Goal: Task Accomplishment & Management: Manage account settings

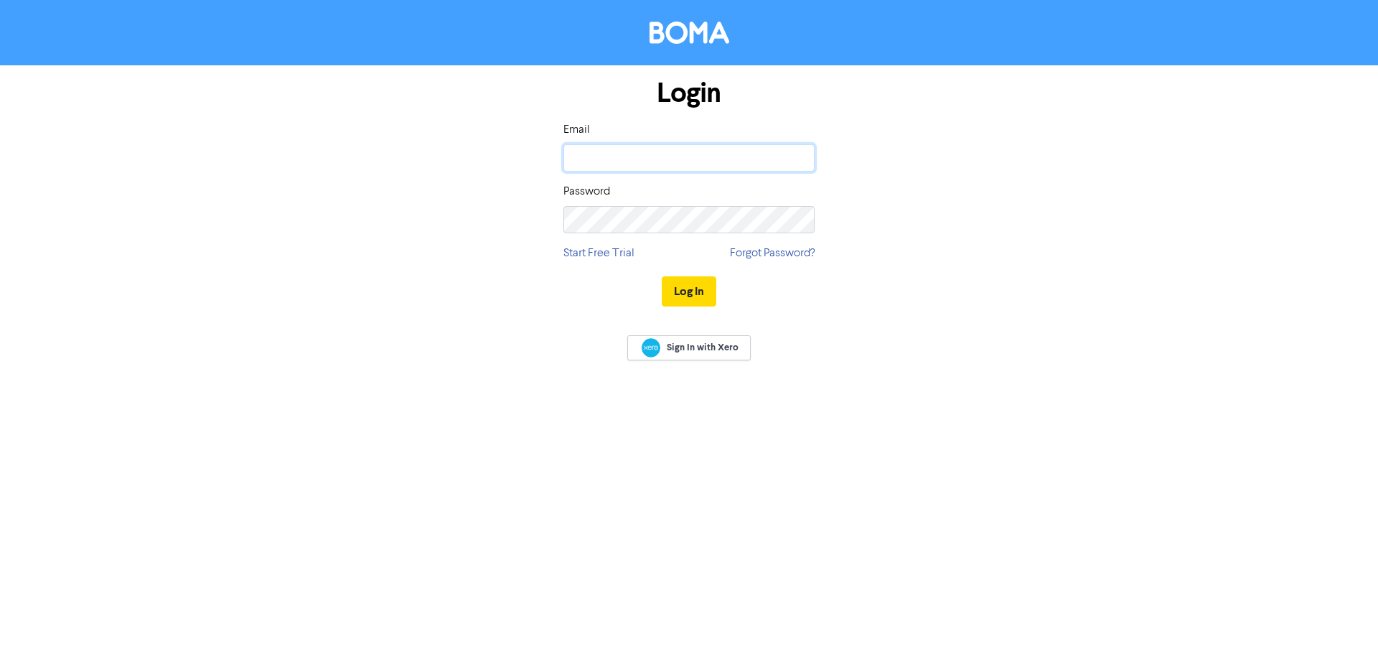
type input "[PERSON_NAME][EMAIL_ADDRESS][DOMAIN_NAME]"
click at [691, 290] on button "Log In" at bounding box center [689, 291] width 55 height 30
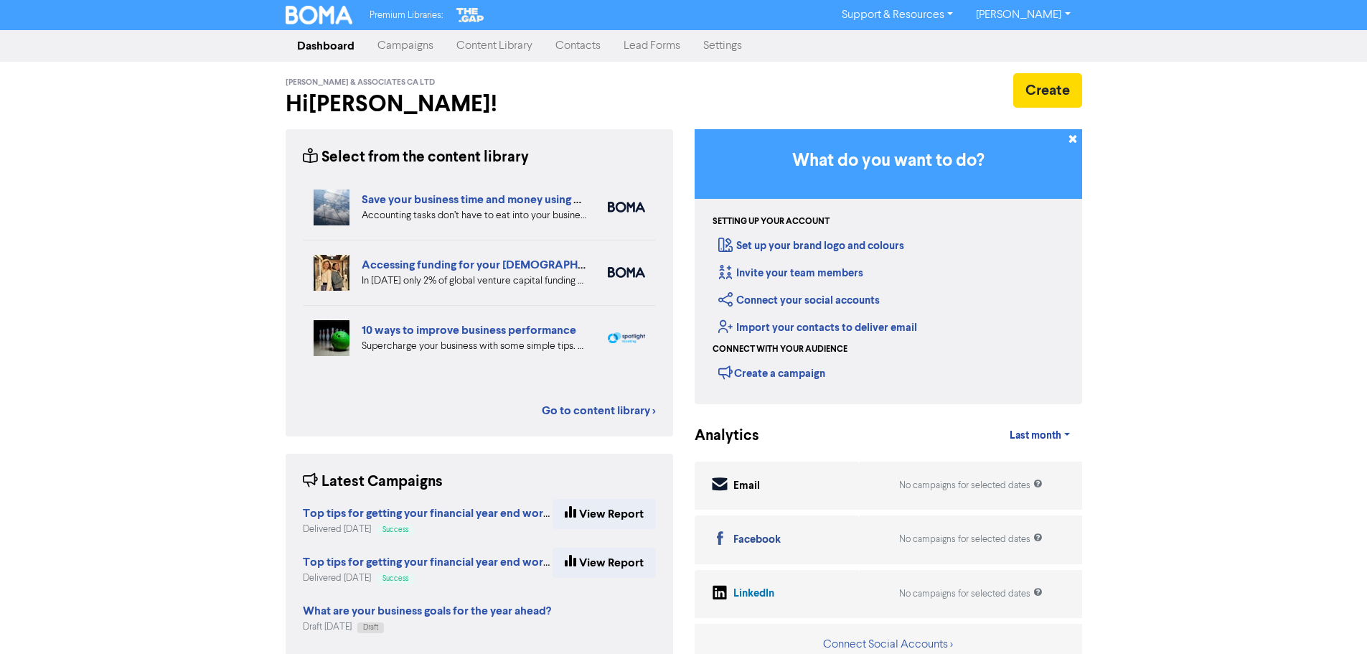
click at [587, 47] on link "Contacts" at bounding box center [578, 46] width 68 height 29
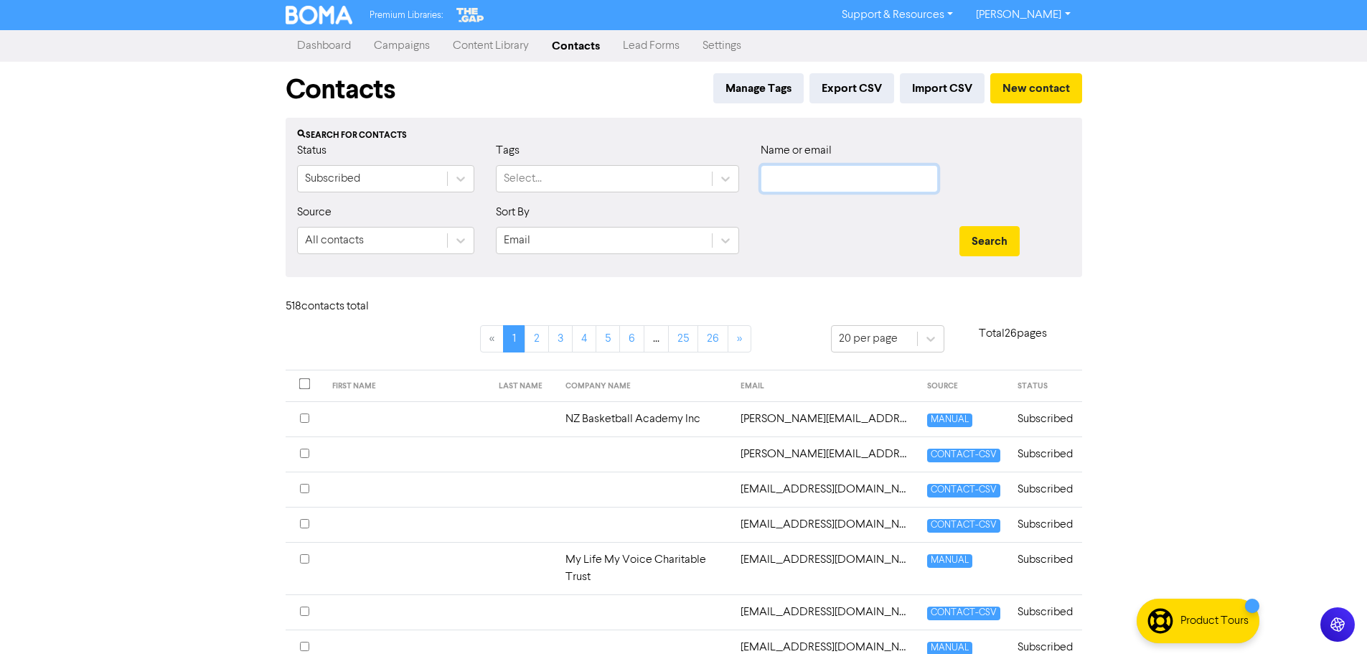
paste input "[PERSON_NAME][EMAIL_ADDRESS][DOMAIN_NAME]"
type input "[PERSON_NAME][EMAIL_ADDRESS][DOMAIN_NAME]"
click at [995, 241] on button "Search" at bounding box center [990, 241] width 60 height 30
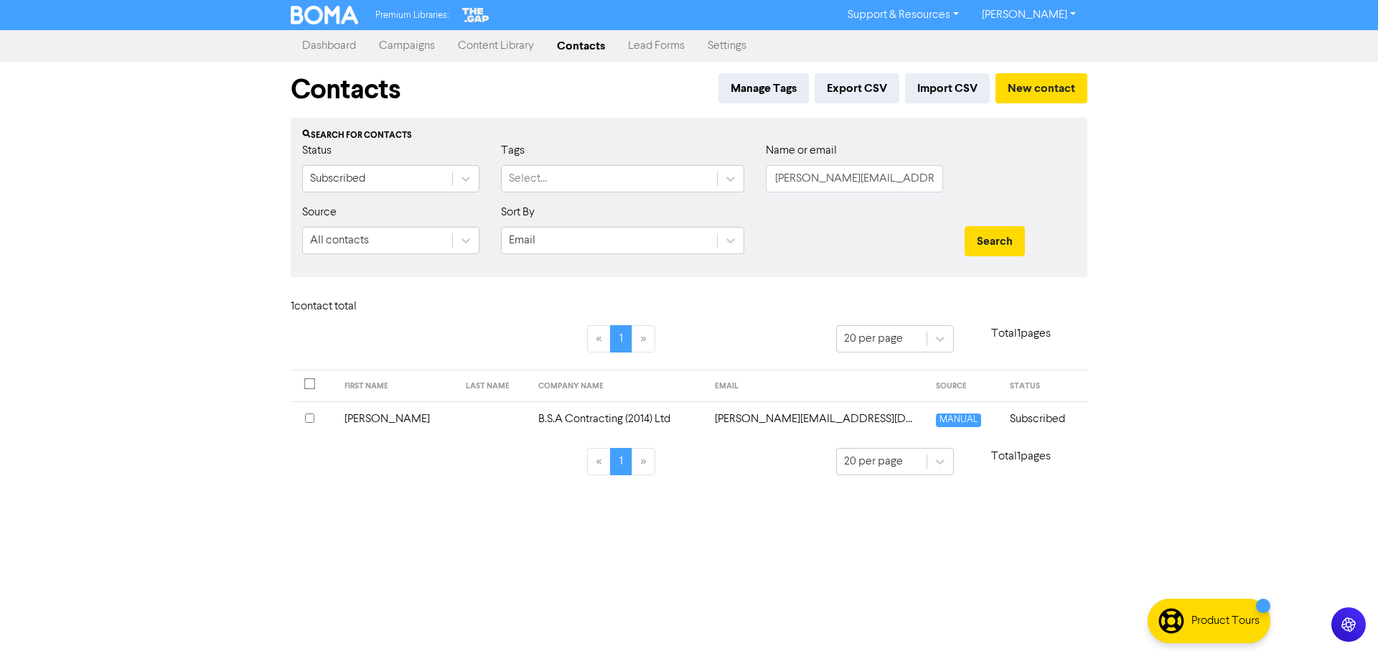
click at [306, 418] on input "checkbox" at bounding box center [309, 417] width 9 height 9
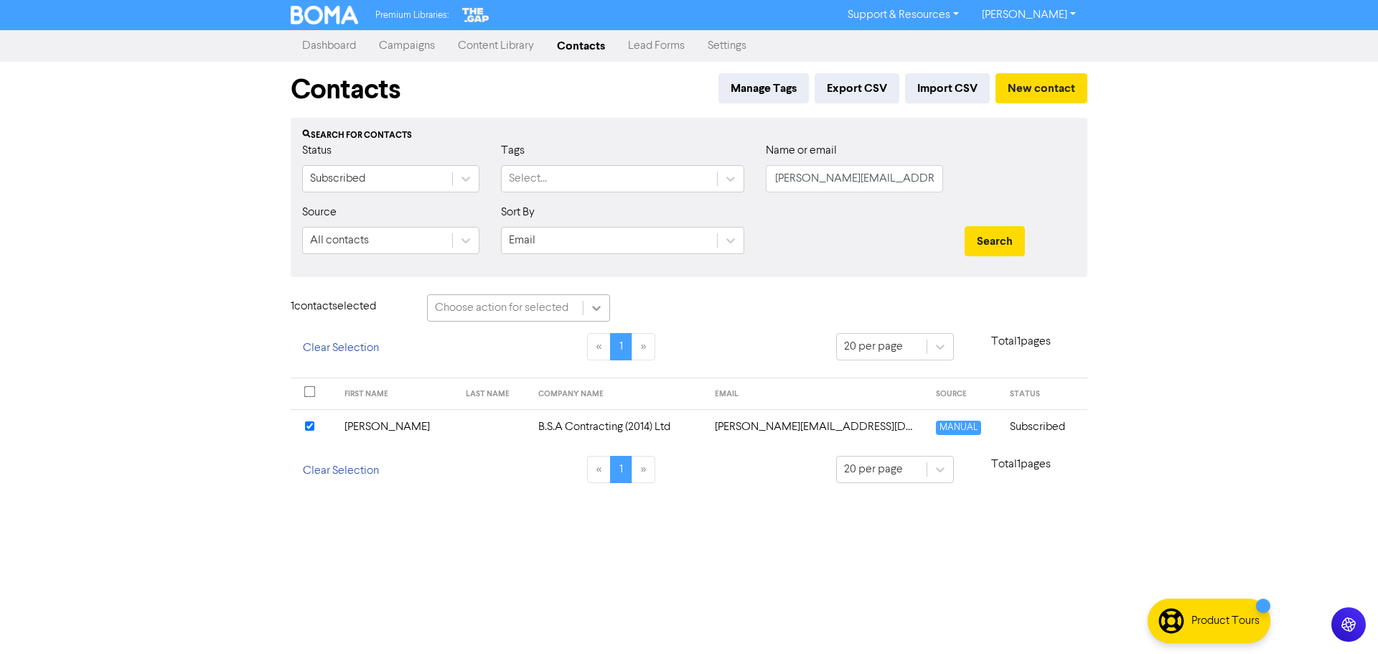
click at [601, 301] on icon at bounding box center [596, 308] width 14 height 14
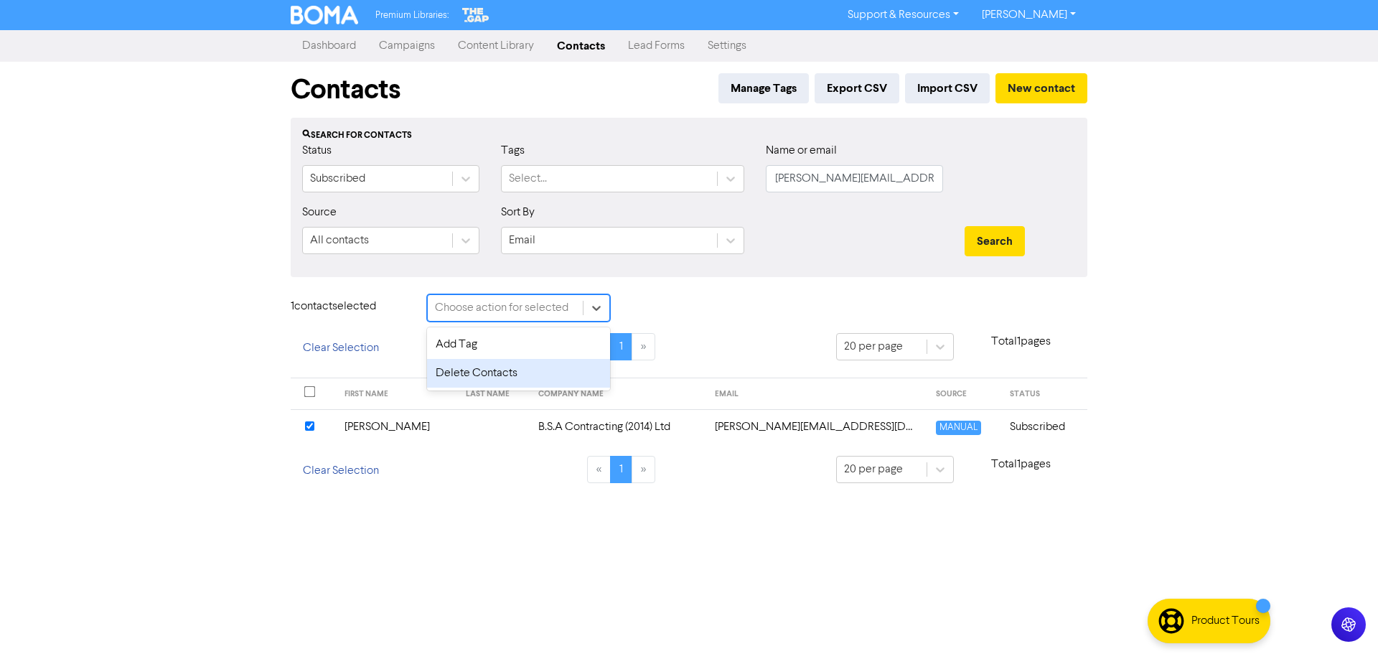
click at [499, 373] on div "Delete Contacts" at bounding box center [518, 373] width 183 height 29
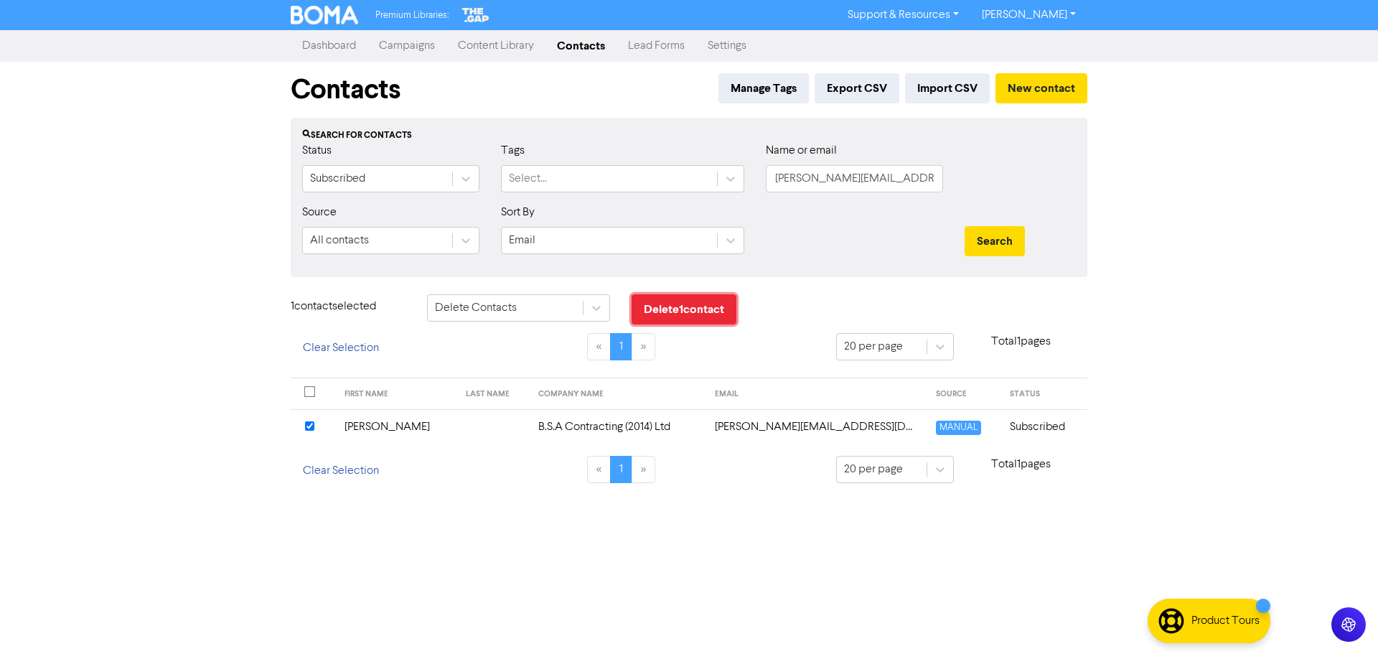
click at [698, 312] on button "Delete 1 contact" at bounding box center [684, 309] width 105 height 30
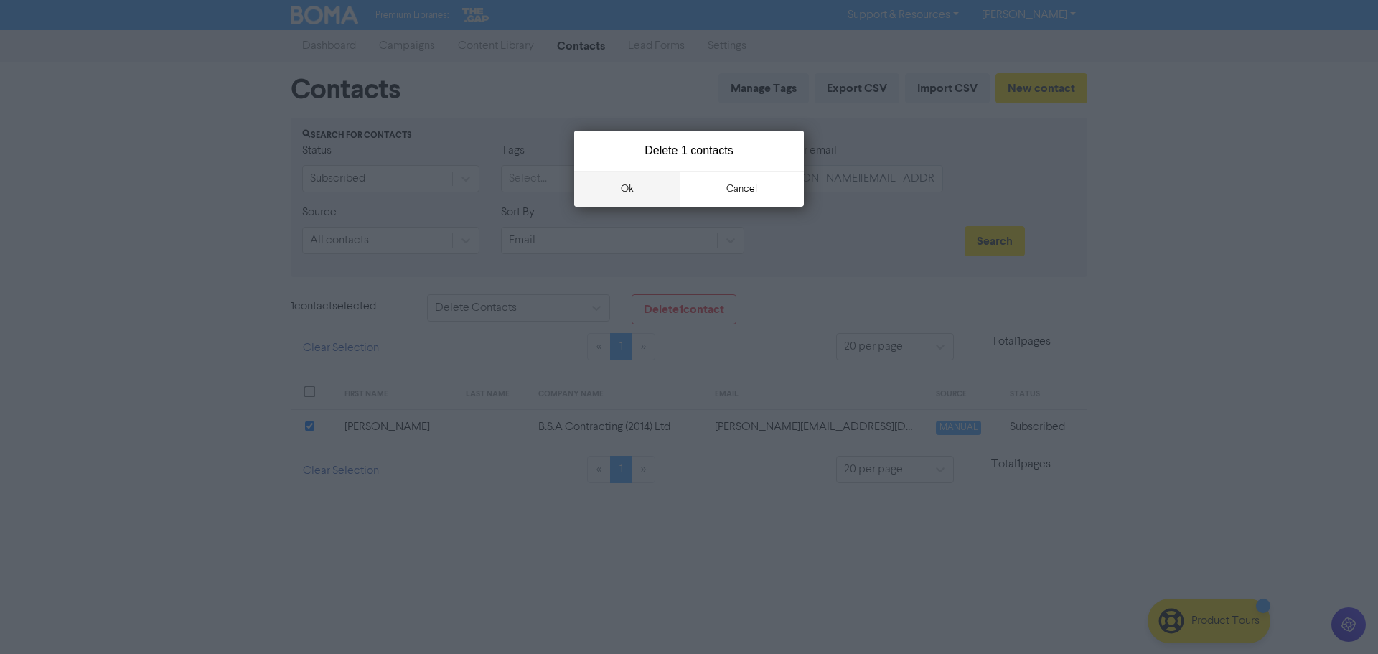
drag, startPoint x: 654, startPoint y: 190, endPoint x: 647, endPoint y: 179, distance: 13.5
click at [654, 189] on button "ok" at bounding box center [627, 189] width 106 height 36
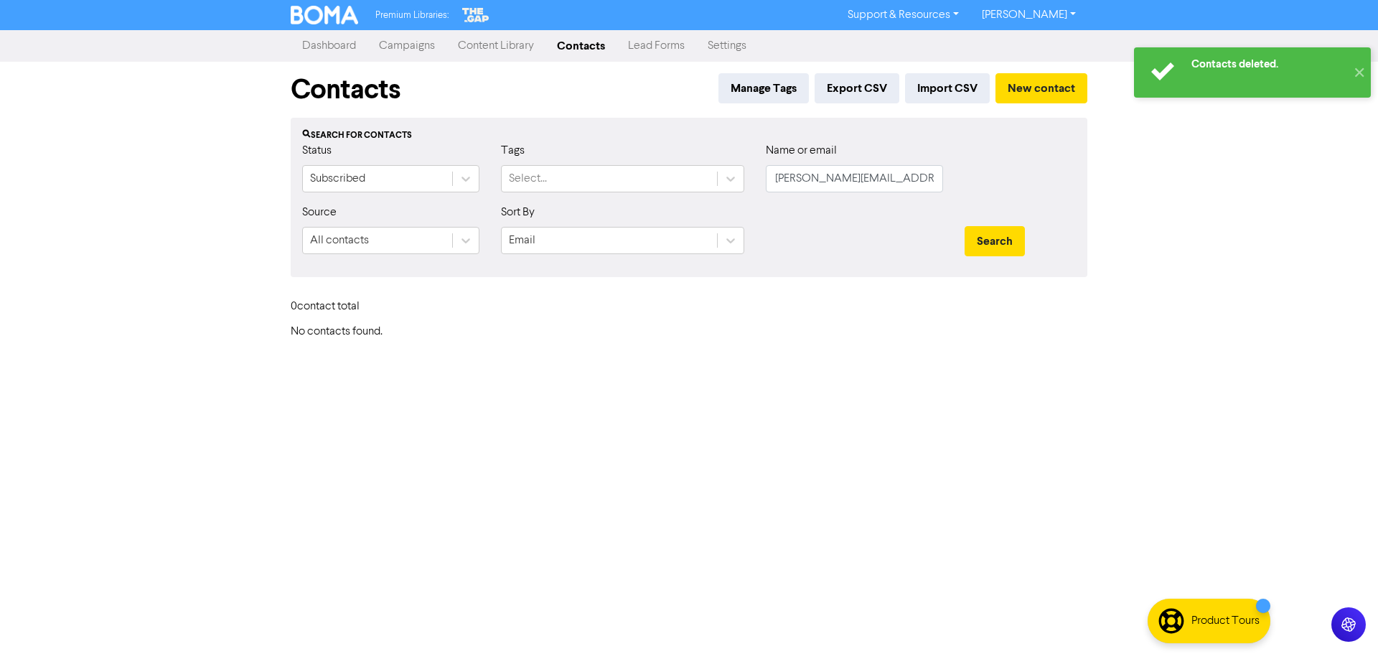
click at [1052, 17] on link "[PERSON_NAME]" at bounding box center [1028, 15] width 117 height 23
click at [1039, 48] on button "Log Out" at bounding box center [1027, 42] width 113 height 17
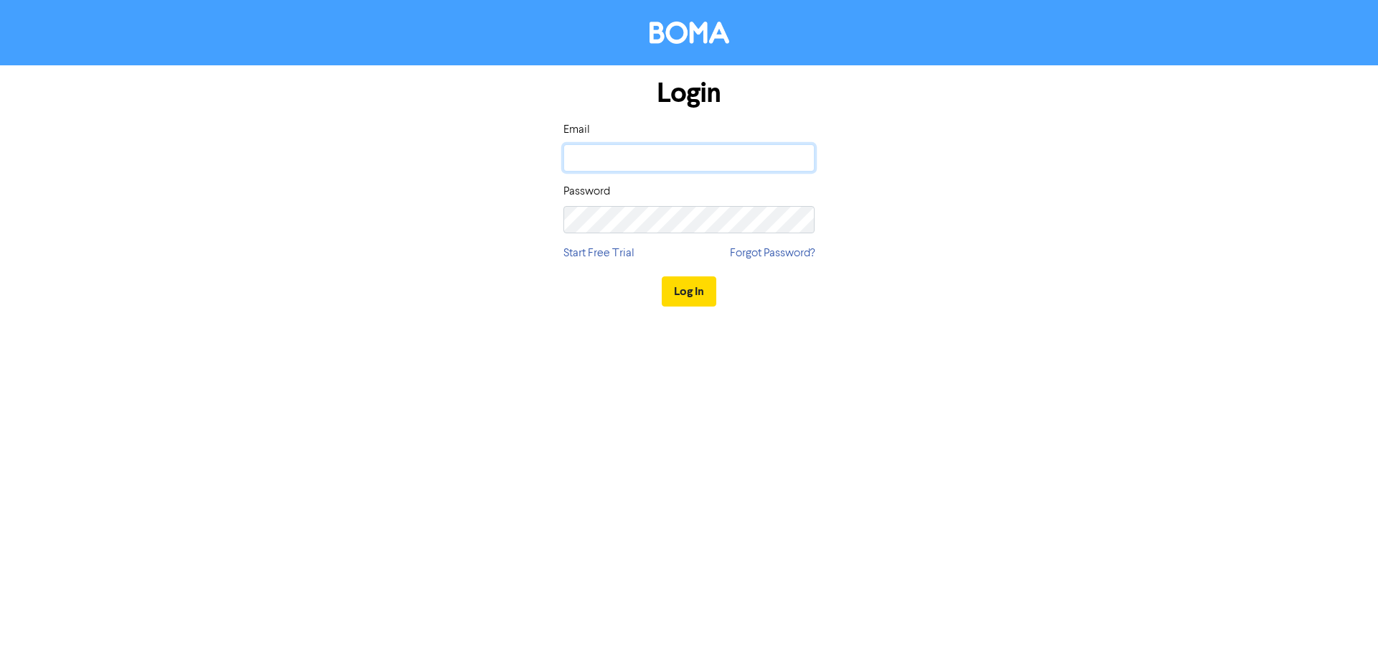
type input "[PERSON_NAME][EMAIL_ADDRESS][DOMAIN_NAME]"
